Goal: Information Seeking & Learning: Learn about a topic

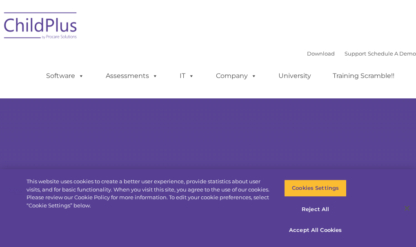
select select "MEDIUM"
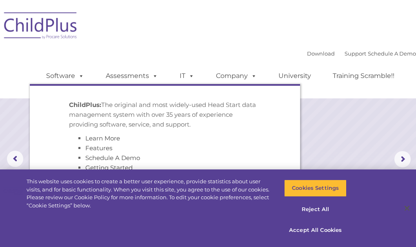
click at [133, 156] on li "Schedule A Demo" at bounding box center [173, 158] width 176 height 10
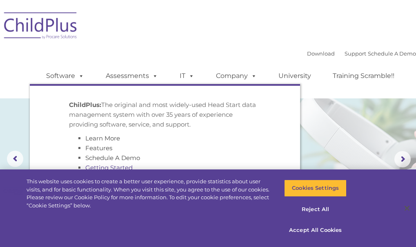
click at [102, 167] on link "Getting Started" at bounding box center [108, 168] width 47 height 8
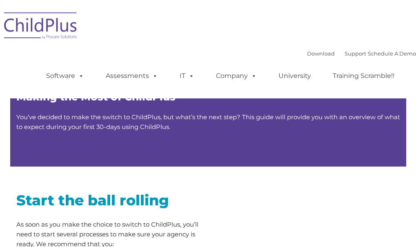
type input ""
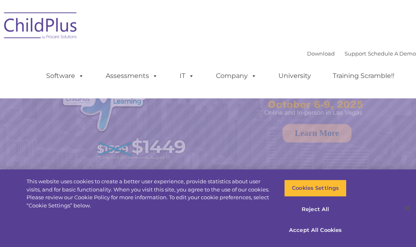
select select "MEDIUM"
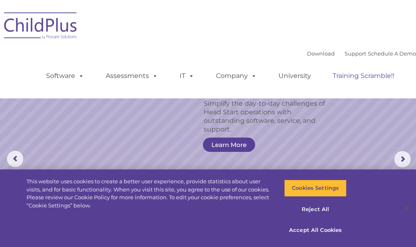
click at [341, 74] on link "Training Scramble!!" at bounding box center [364, 76] width 78 height 16
